Goal: Task Accomplishment & Management: Use online tool/utility

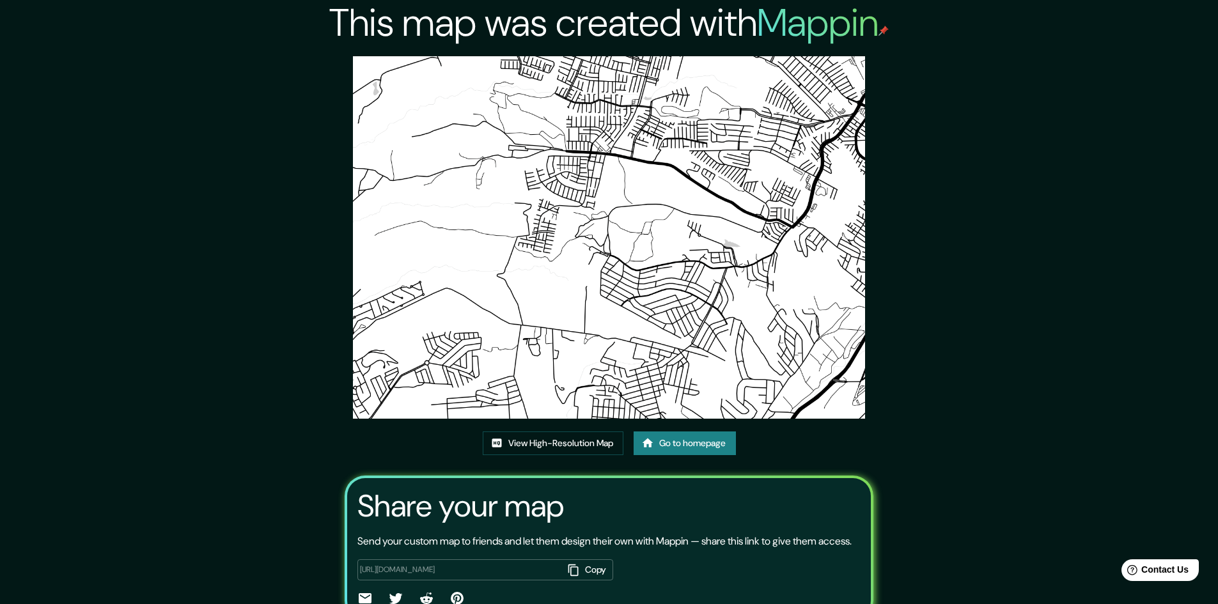
scroll to position [78, 0]
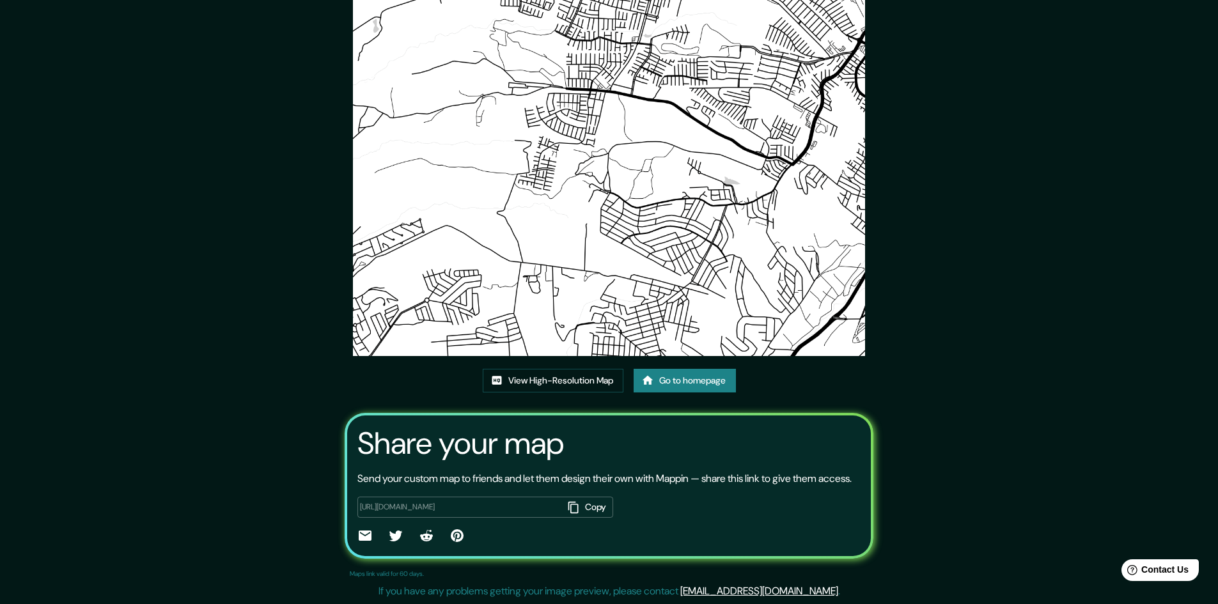
click at [583, 508] on button "Copy" at bounding box center [588, 507] width 50 height 21
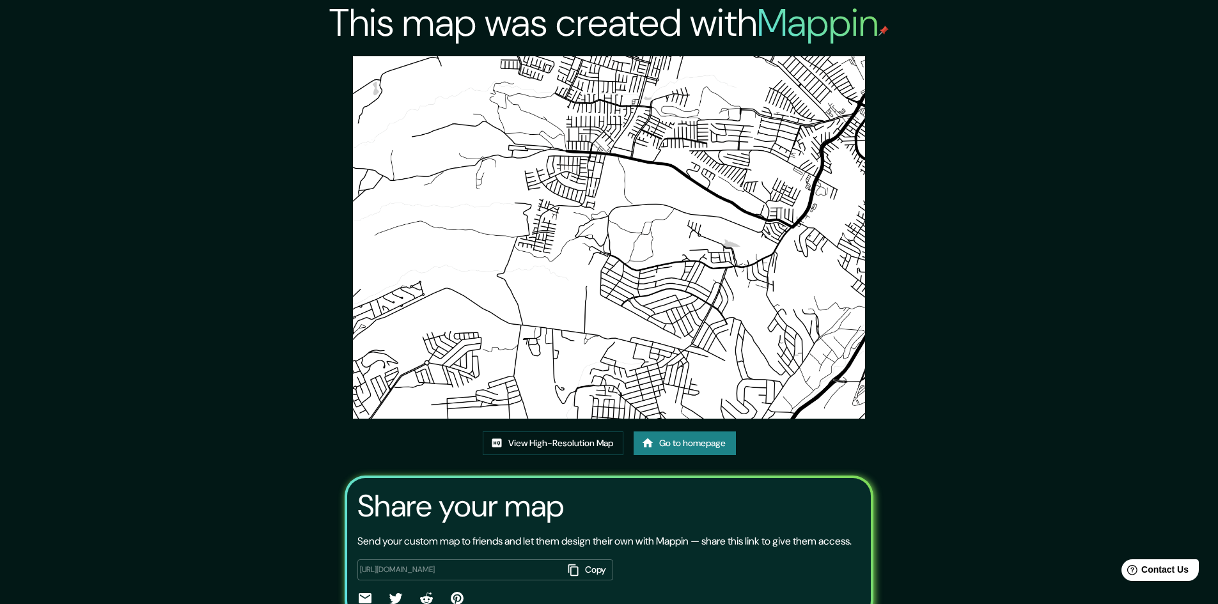
click at [676, 240] on img at bounding box center [609, 237] width 513 height 363
click at [666, 248] on img at bounding box center [609, 237] width 513 height 363
click at [654, 233] on img at bounding box center [609, 237] width 513 height 363
drag, startPoint x: 654, startPoint y: 233, endPoint x: 652, endPoint y: 219, distance: 14.9
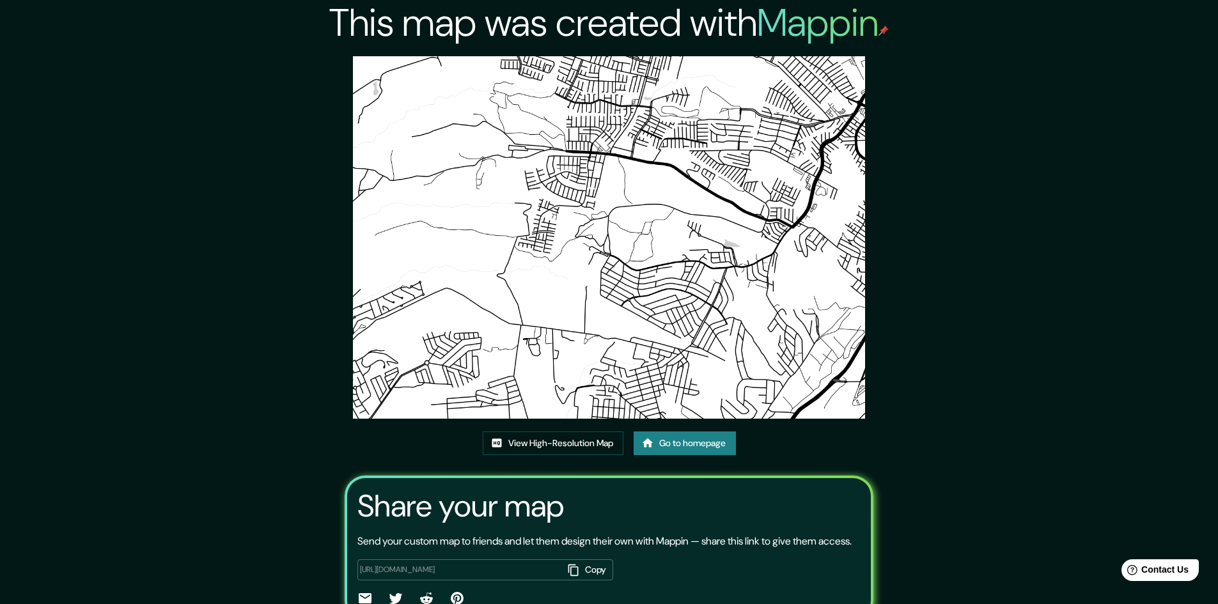
click at [654, 233] on img at bounding box center [609, 237] width 513 height 363
click at [633, 94] on img at bounding box center [609, 237] width 513 height 363
click at [592, 441] on link "View High-Resolution Map" at bounding box center [553, 444] width 141 height 24
click at [526, 113] on img at bounding box center [609, 237] width 513 height 363
click at [595, 26] on h2 "This map was created with Mappin" at bounding box center [609, 23] width 560 height 46
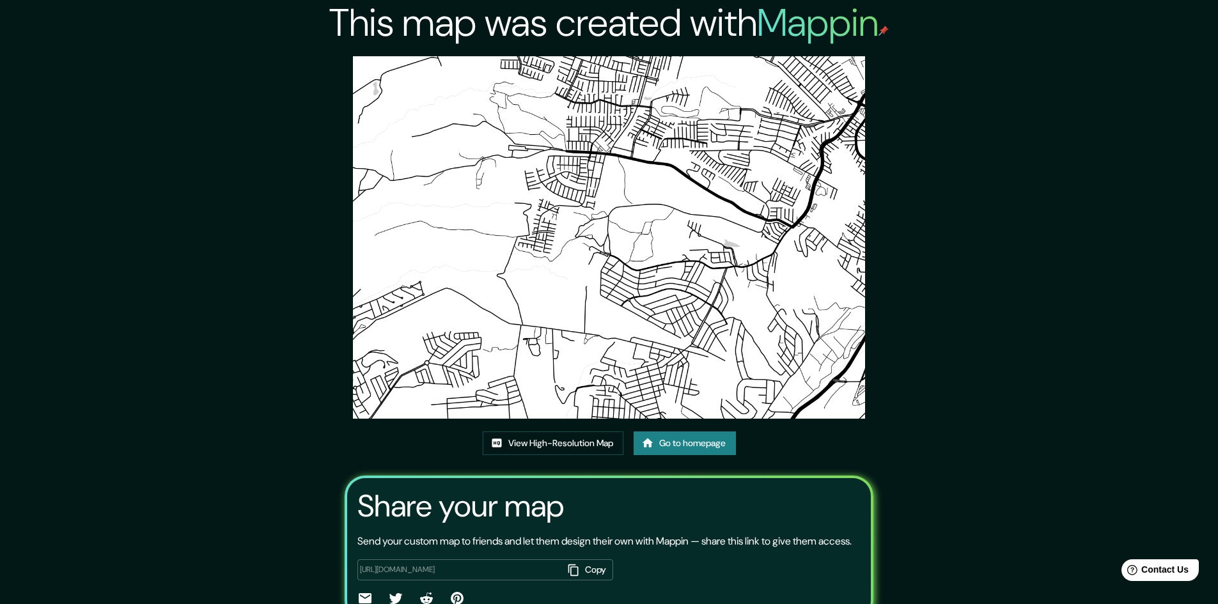
click at [833, 31] on h2 "Mappin" at bounding box center [823, 22] width 132 height 51
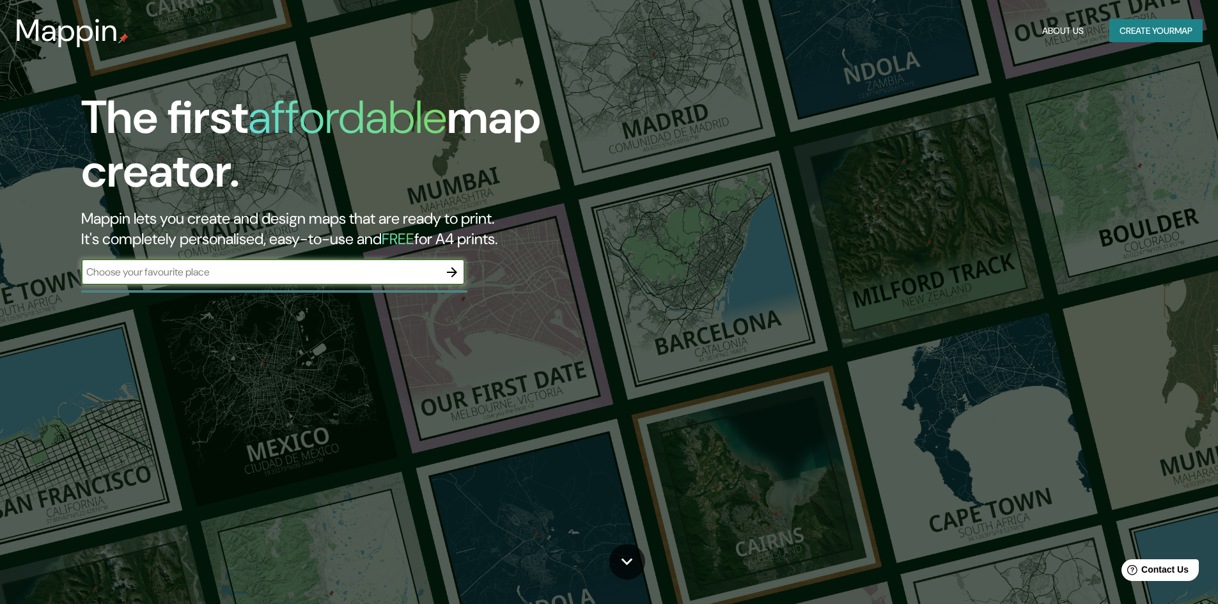
click at [398, 272] on input "text" at bounding box center [260, 272] width 358 height 15
type input "[URL][DOMAIN_NAME]"
click at [398, 274] on input "[URL][DOMAIN_NAME]" at bounding box center [260, 272] width 358 height 15
click at [398, 274] on input "https://app.mappin.pro/map/9a1ccc8b0e1304f53e3bc3fdb839ef5565743cfd?utm_source=…" at bounding box center [260, 272] width 358 height 15
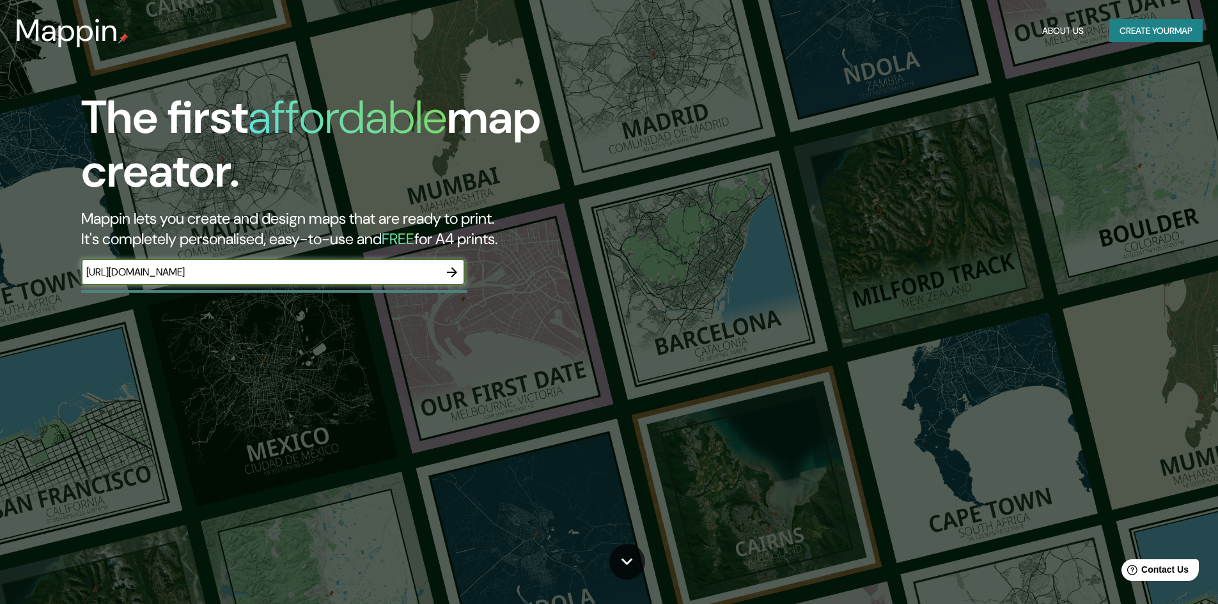
click at [398, 273] on input "https://app.mappin.pro/map/9a1ccc8b0e1304f53e3bc3fdb839ef5565743cfd?utm_source=…" at bounding box center [260, 272] width 358 height 15
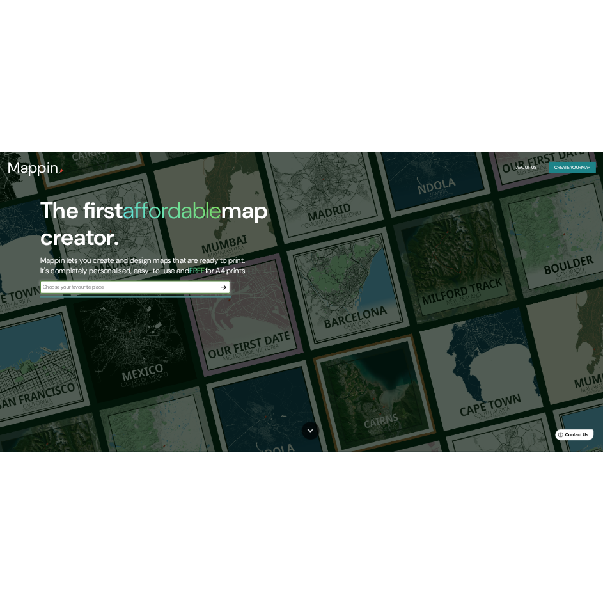
scroll to position [0, 0]
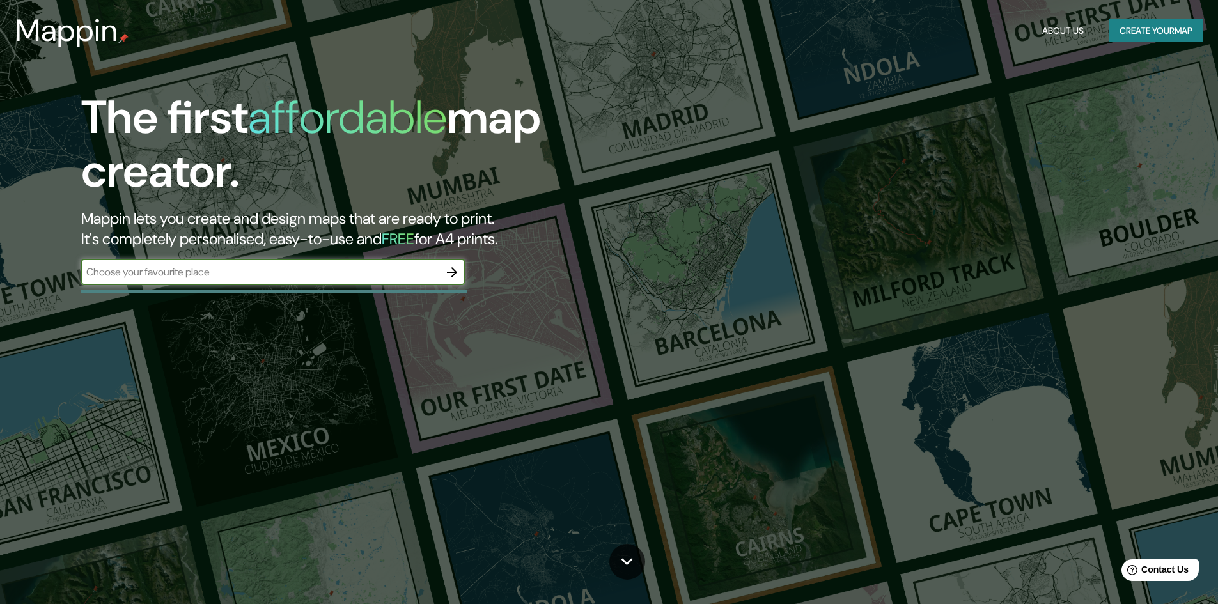
click at [386, 268] on input "text" at bounding box center [260, 272] width 358 height 15
paste input "32.4314104558, -117.066742029"
type input "32.4314104558, -117.066742029"
click at [456, 276] on icon "button" at bounding box center [451, 272] width 15 height 15
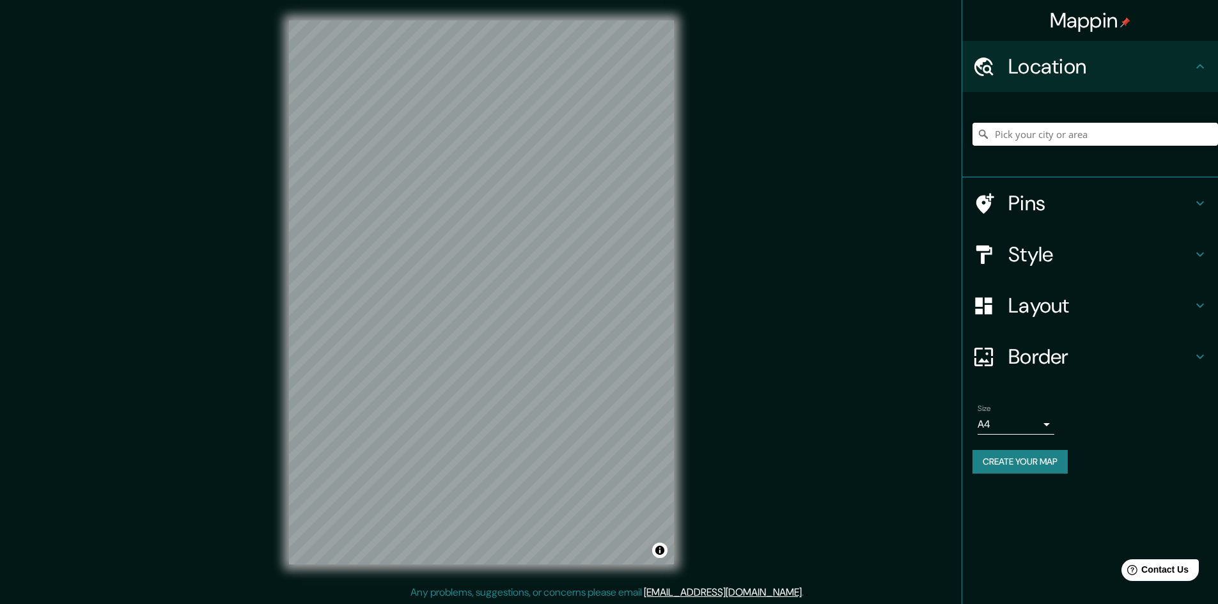
click at [1143, 143] on input "Pick your city or area" at bounding box center [1096, 134] width 246 height 23
paste input "32.4314104558, -117.066742029"
drag, startPoint x: 1153, startPoint y: 134, endPoint x: 932, endPoint y: 150, distance: 221.3
click at [932, 150] on div "Mappin Location 32.4314104558, -117.066742029 No results found Pins Style Layou…" at bounding box center [609, 303] width 1218 height 606
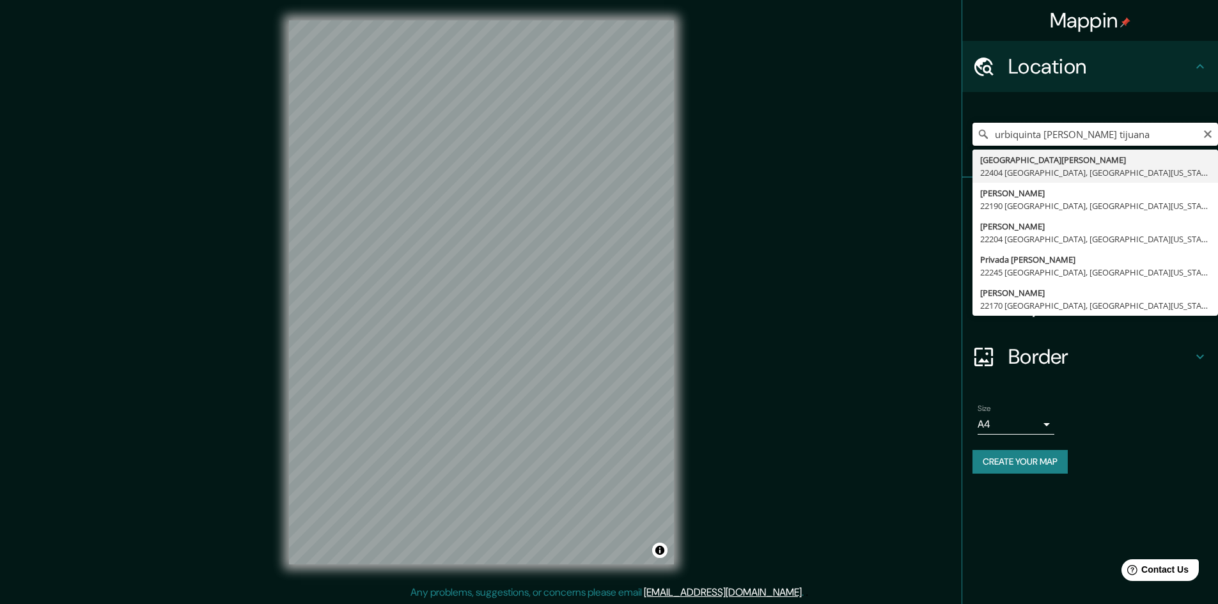
drag, startPoint x: 1147, startPoint y: 138, endPoint x: 1087, endPoint y: 131, distance: 60.5
click at [1087, 131] on input "urbiquinta del cedro tijuana" at bounding box center [1096, 134] width 246 height 23
click at [1097, 136] on input "urbiquinta del cedro" at bounding box center [1096, 134] width 246 height 23
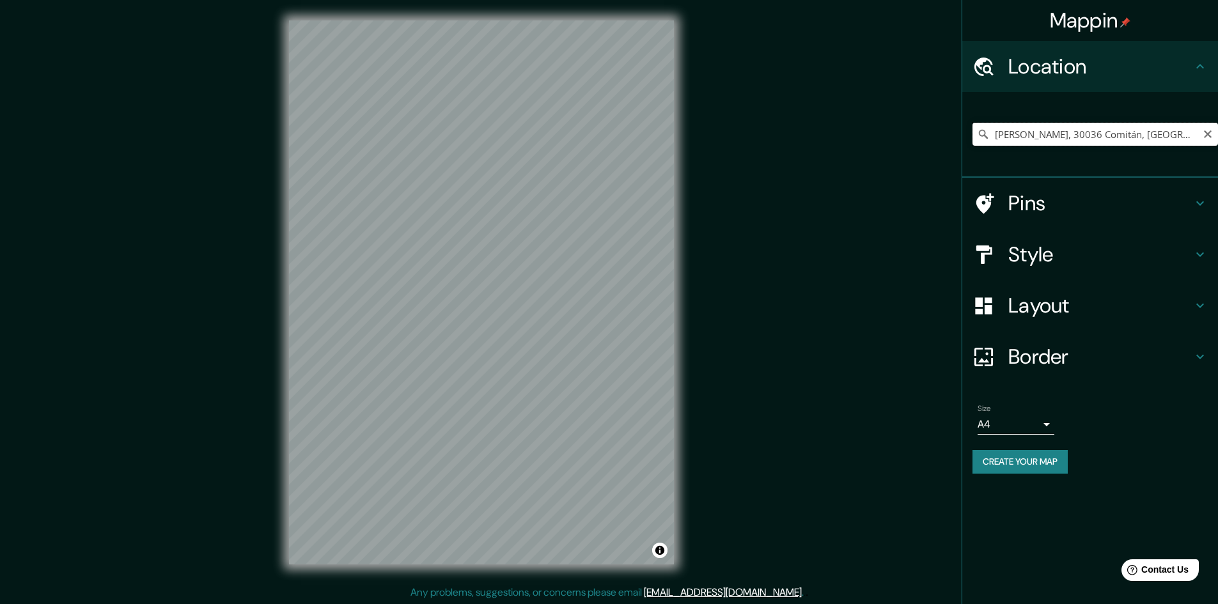
click at [1058, 136] on input "Calle Del Cedro, 30036 Comitán, Chiapas, México" at bounding box center [1096, 134] width 246 height 23
click at [1062, 138] on input "Tijuana, Baja California, México" at bounding box center [1096, 134] width 246 height 23
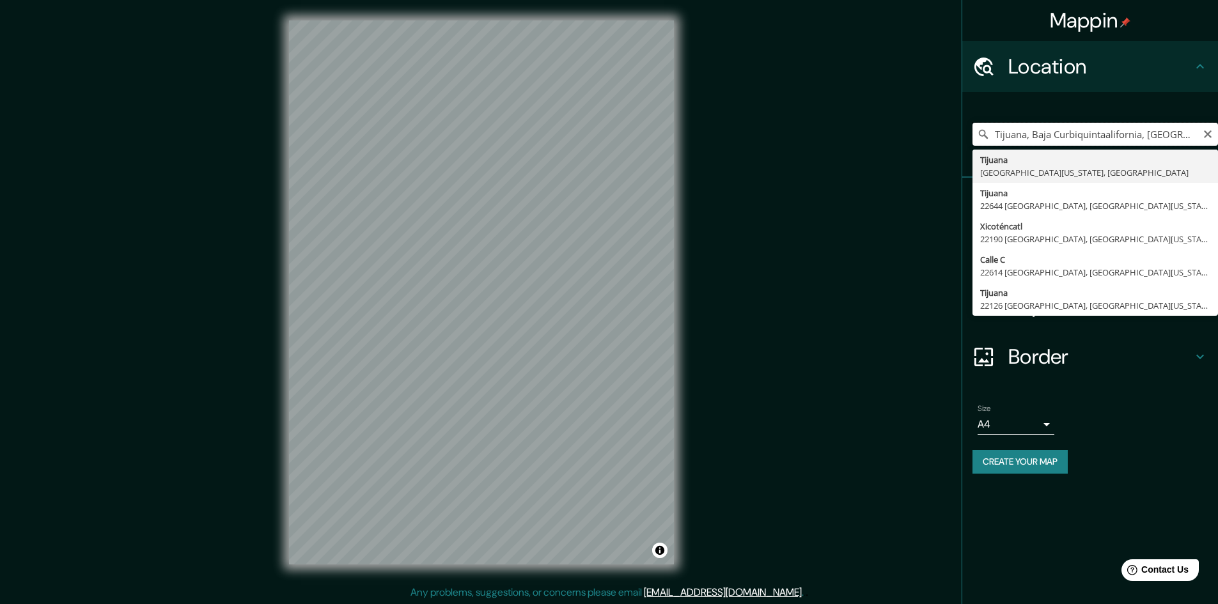
drag, startPoint x: 1059, startPoint y: 133, endPoint x: 973, endPoint y: 134, distance: 85.7
click at [973, 134] on input "Tijuana, Baja Curbiquintaalifornia, México" at bounding box center [1096, 134] width 246 height 23
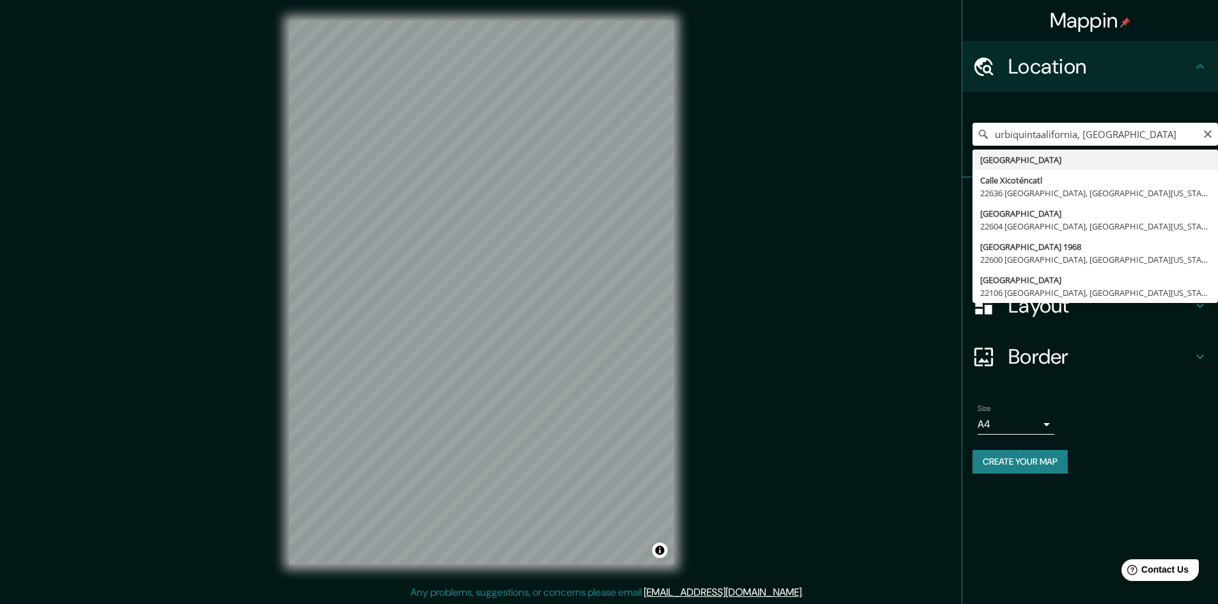
drag, startPoint x: 1135, startPoint y: 139, endPoint x: 1044, endPoint y: 145, distance: 91.0
click at [1044, 145] on input "urbiquintaalifornia, México" at bounding box center [1096, 134] width 246 height 23
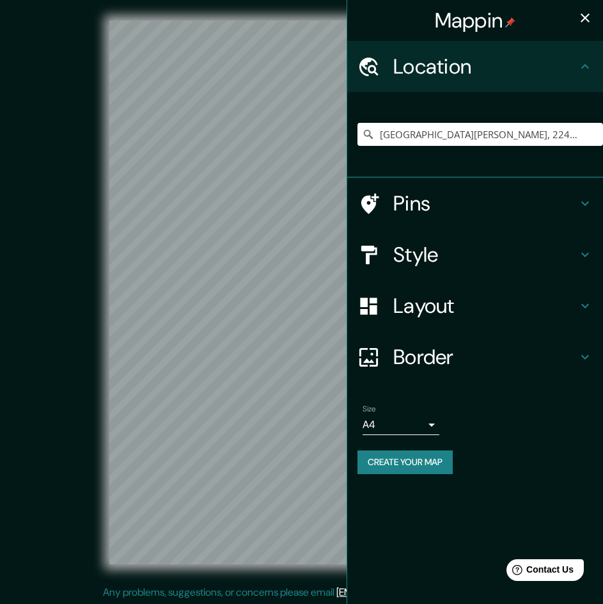
click at [368, 270] on div "Mappin Location Avenida Del Cedro, 22404 Tijuana, Baja California, México Aveni…" at bounding box center [301, 302] width 603 height 605
click at [429, 131] on input "Avenida Del Cedro, 22404 Tijuana, Baja California, México" at bounding box center [481, 134] width 246 height 23
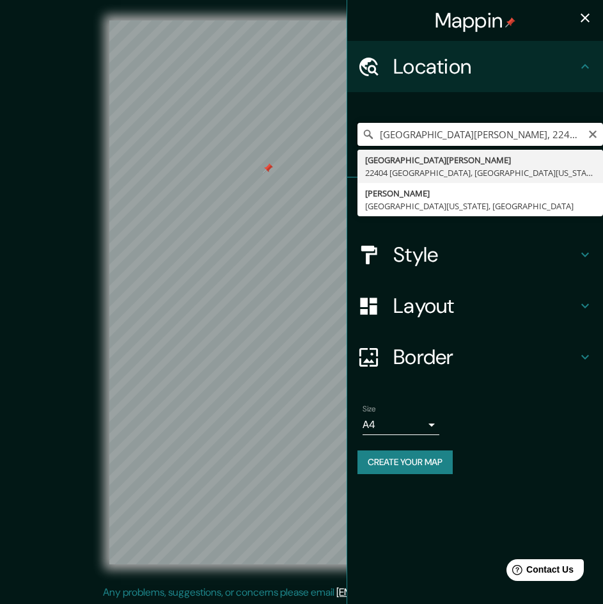
click at [538, 135] on input "Avenida Del Cedro, 22404 Tijuana, Baja California, México" at bounding box center [481, 134] width 246 height 23
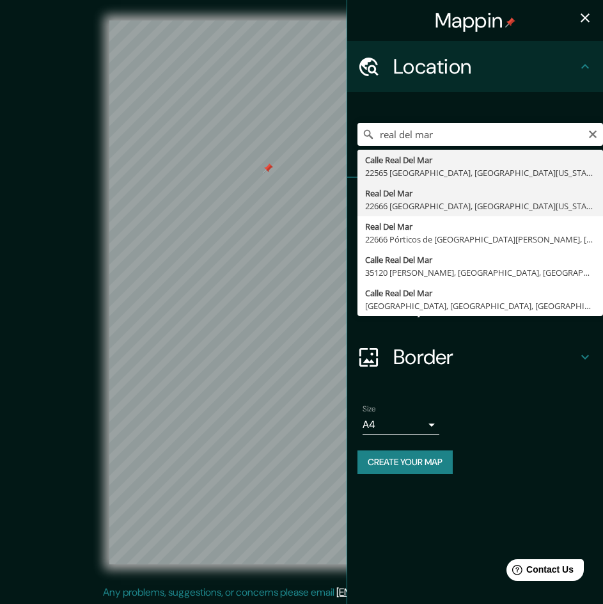
type input "Real Del Mar, 22666 Tijuana, Baja California, México"
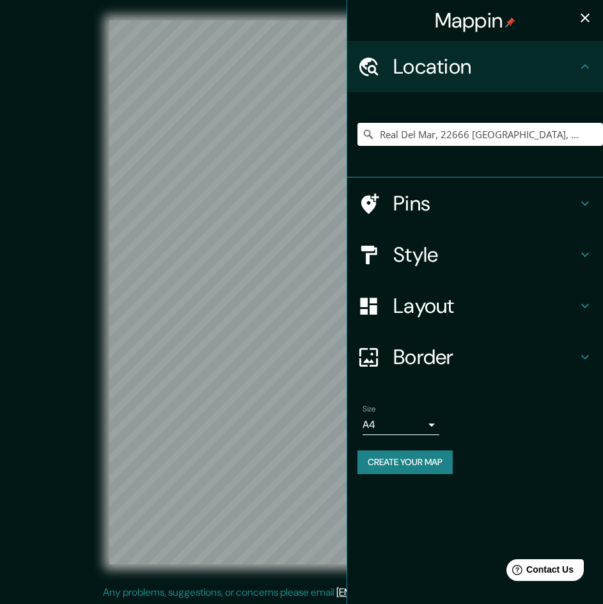
click at [590, 12] on icon "button" at bounding box center [585, 17] width 15 height 15
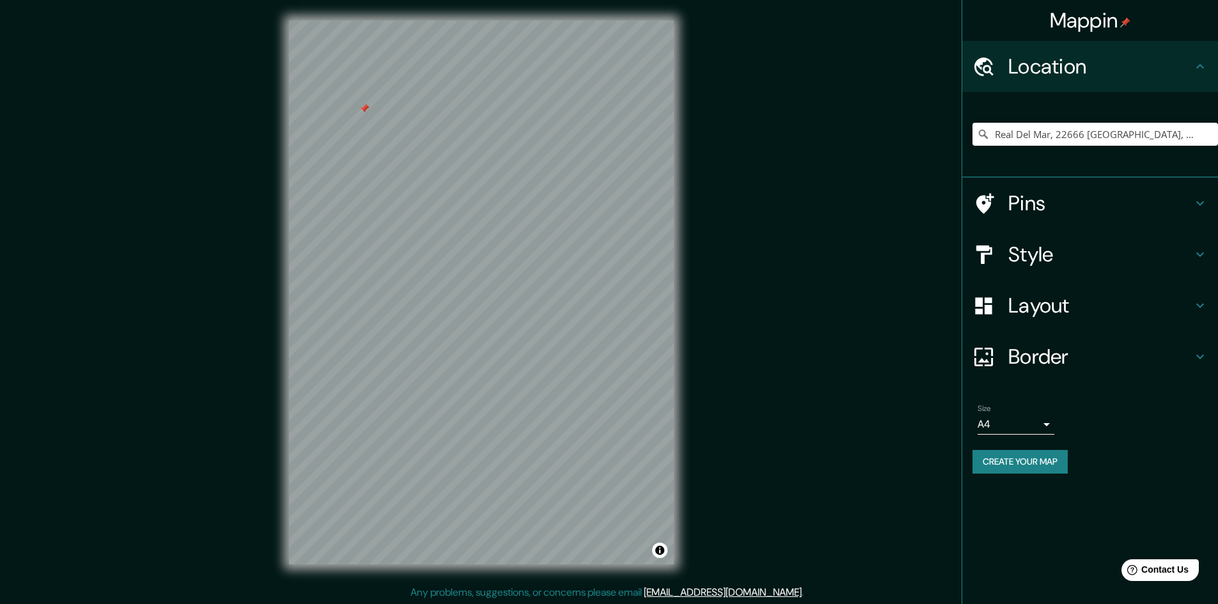
click at [366, 106] on div at bounding box center [364, 109] width 10 height 10
